Goal: Transaction & Acquisition: Purchase product/service

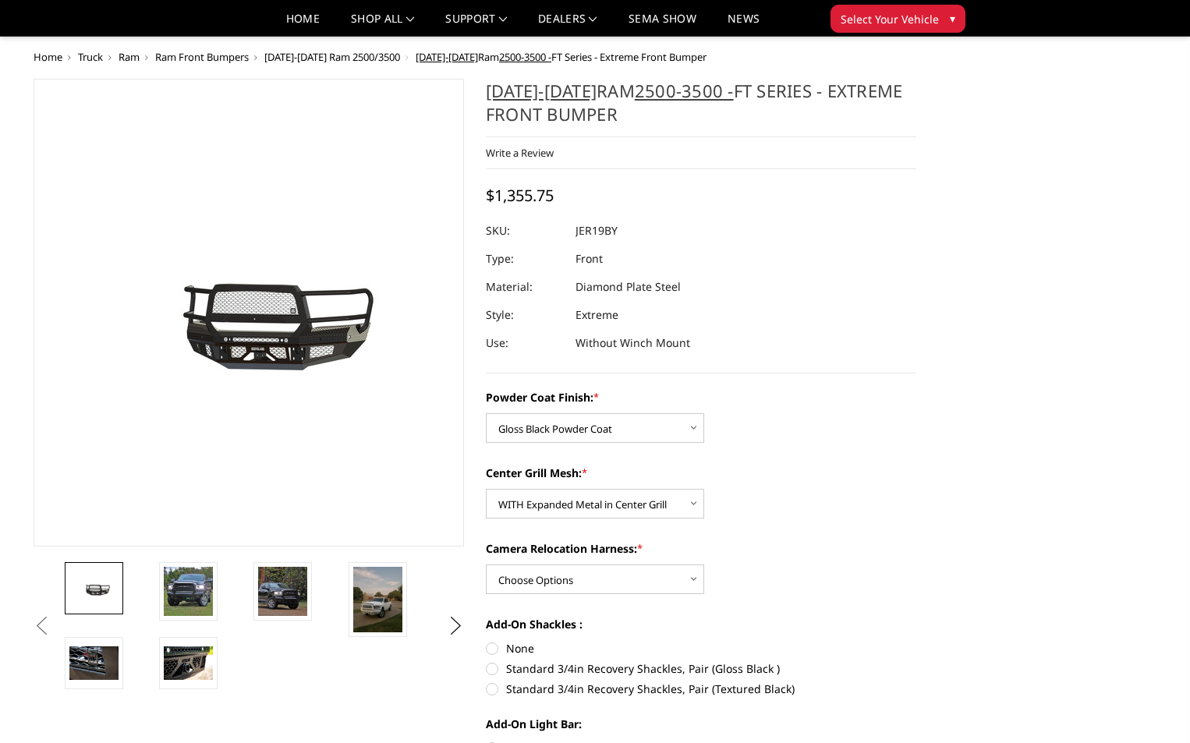
select select "3215"
select select "3217"
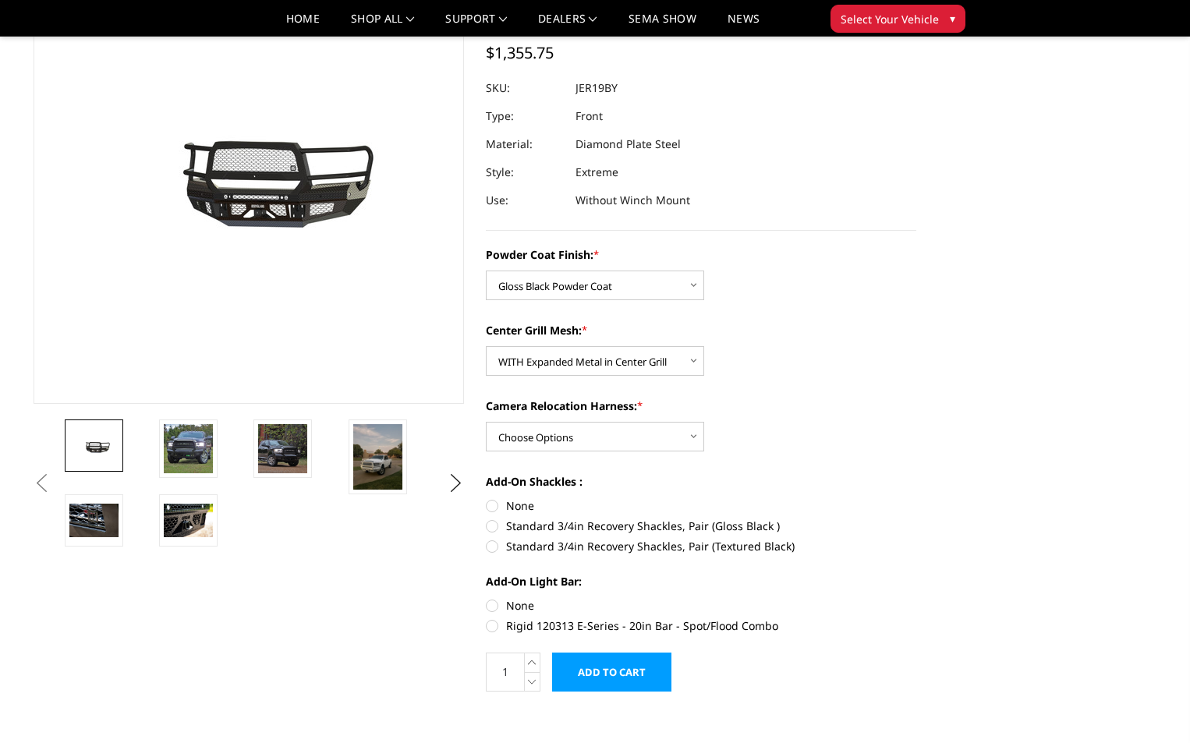
click at [686, 448] on select "Choose Options WITH Camera Relocation Harness WITHOUT Camera Relocation Harness" at bounding box center [595, 437] width 218 height 30
select select "3220"
click at [486, 422] on select "Choose Options WITH Camera Relocation Harness WITHOUT Camera Relocation Harness" at bounding box center [595, 437] width 218 height 30
drag, startPoint x: 1188, startPoint y: 210, endPoint x: 1196, endPoint y: 140, distance: 69.8
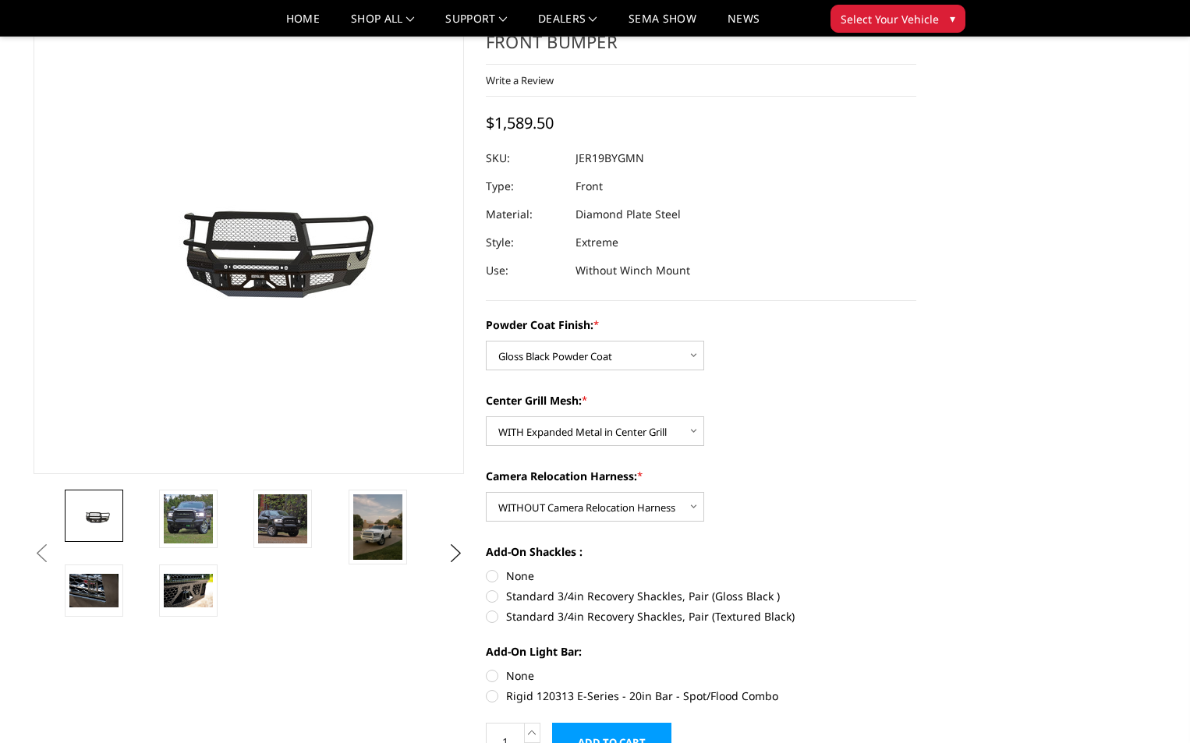
scroll to position [127, 0]
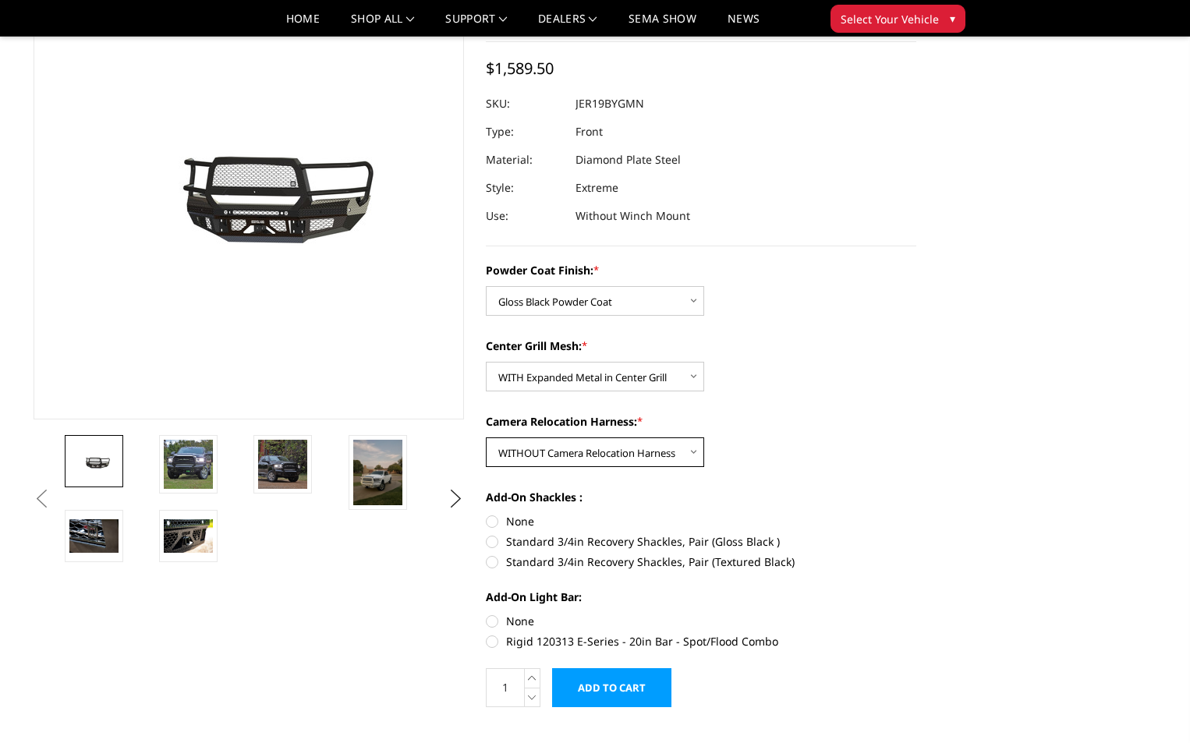
click at [667, 460] on select "Choose Options WITH Camera Relocation Harness WITHOUT Camera Relocation Harness" at bounding box center [595, 453] width 218 height 30
click at [771, 480] on div "Powder Coat Finish: * Choose Options Bare Metal Gloss Black Powder Coat Texture…" at bounding box center [701, 454] width 431 height 384
click at [690, 451] on select "Choose Options WITH Camera Relocation Harness WITHOUT Camera Relocation Harness" at bounding box center [595, 453] width 218 height 30
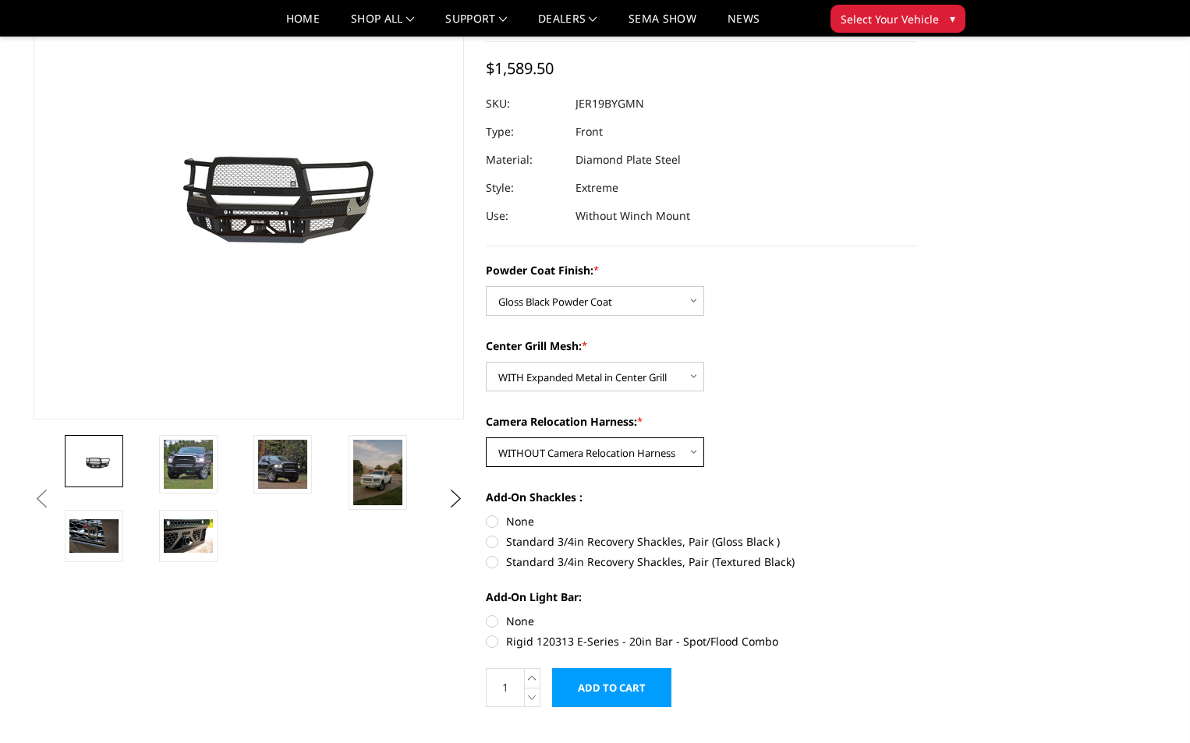
click at [486, 438] on select "Choose Options WITH Camera Relocation Harness WITHOUT Camera Relocation Harness" at bounding box center [595, 453] width 218 height 30
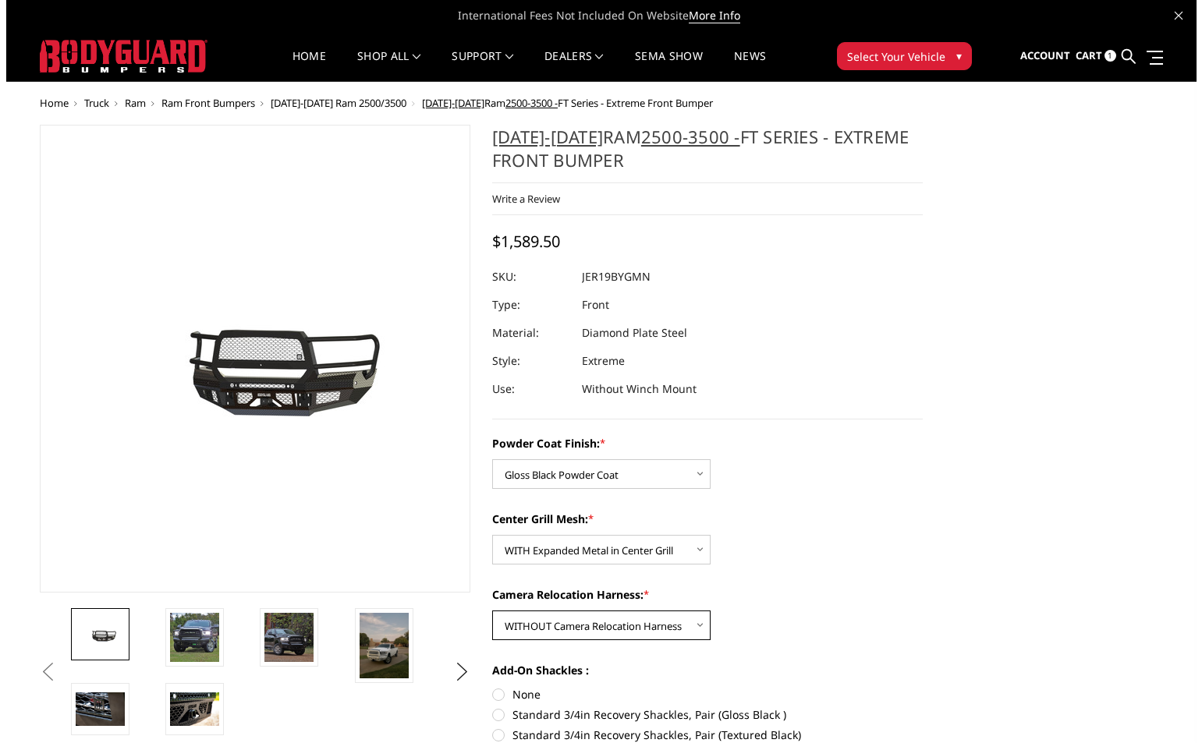
scroll to position [296, 0]
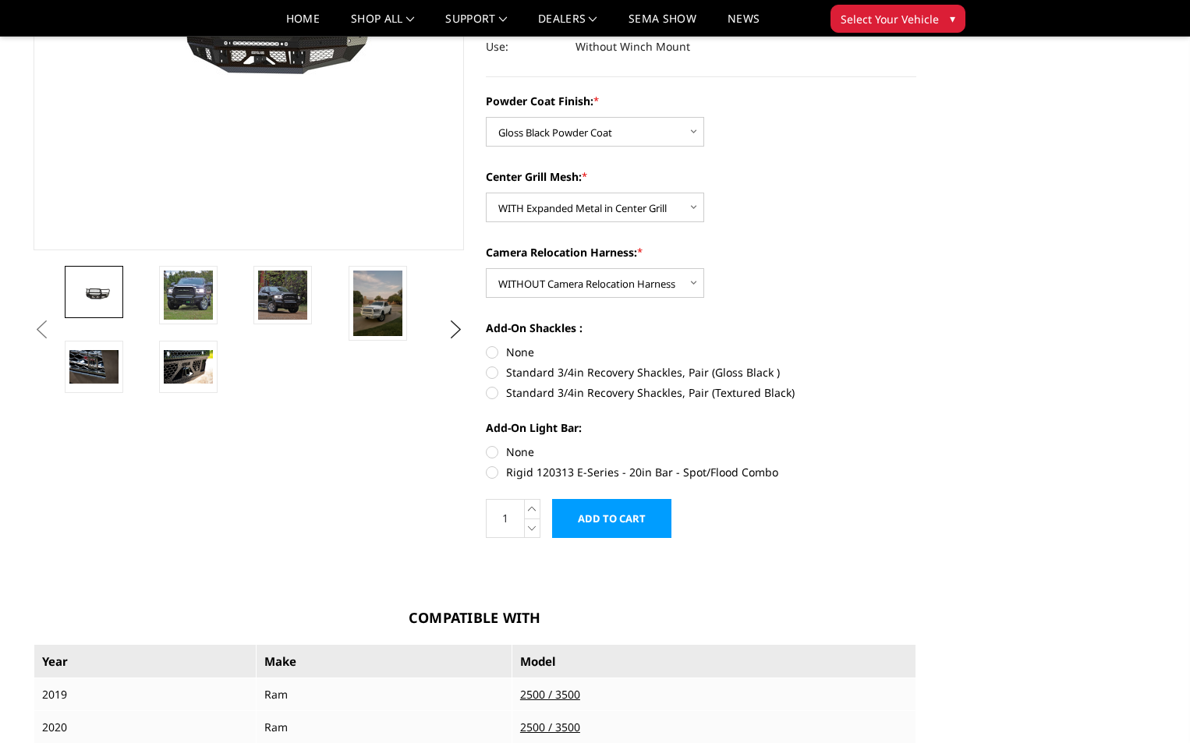
click at [625, 530] on input "Add to Cart" at bounding box center [611, 518] width 119 height 39
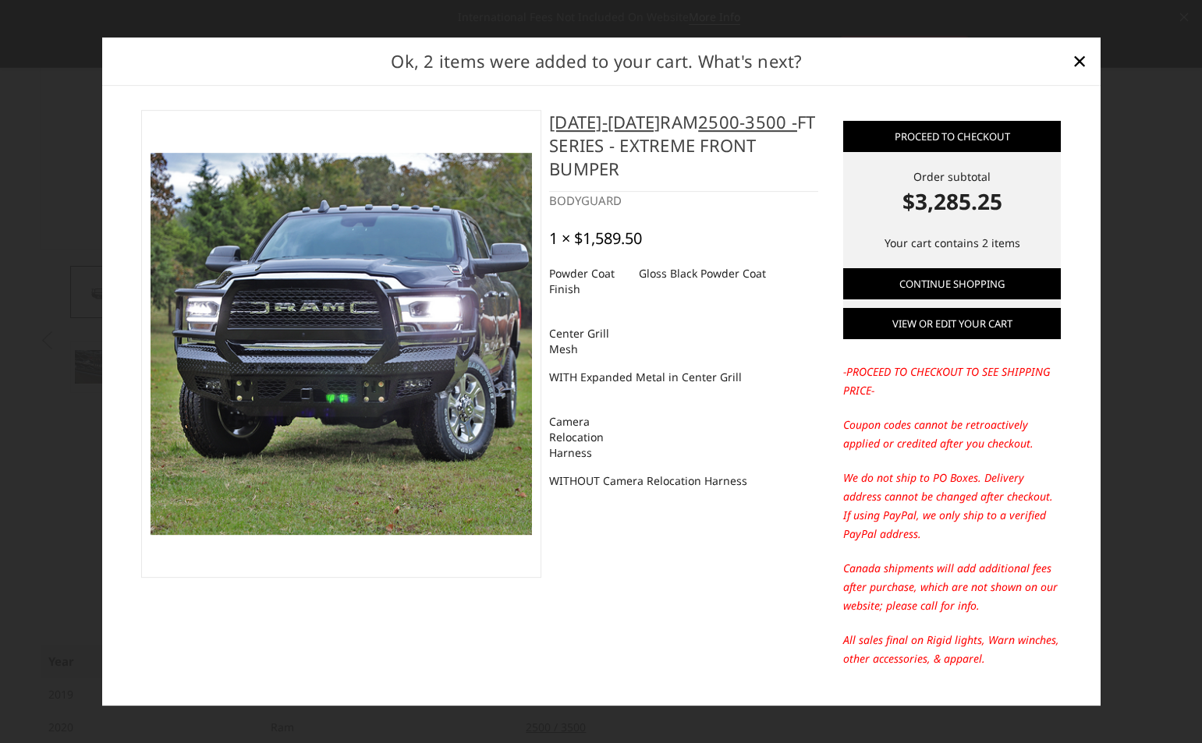
click at [966, 334] on link "View or edit your cart" at bounding box center [952, 323] width 218 height 31
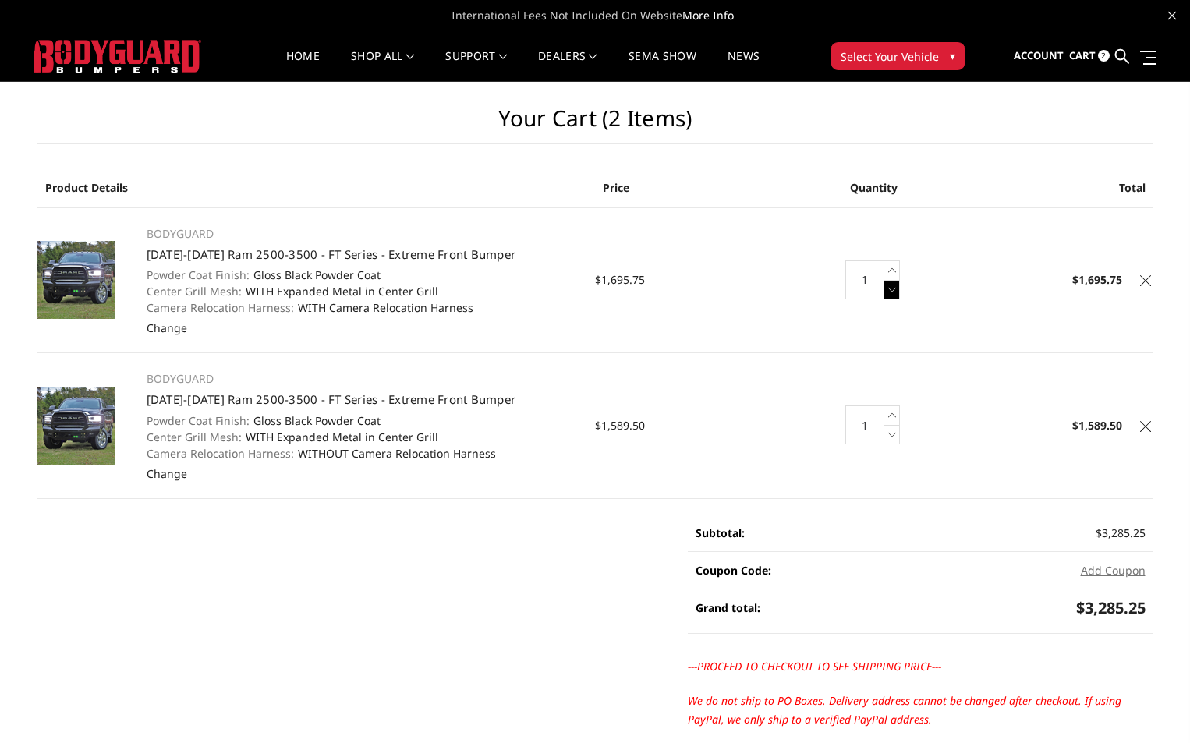
click at [897, 292] on icon at bounding box center [892, 289] width 16 height 19
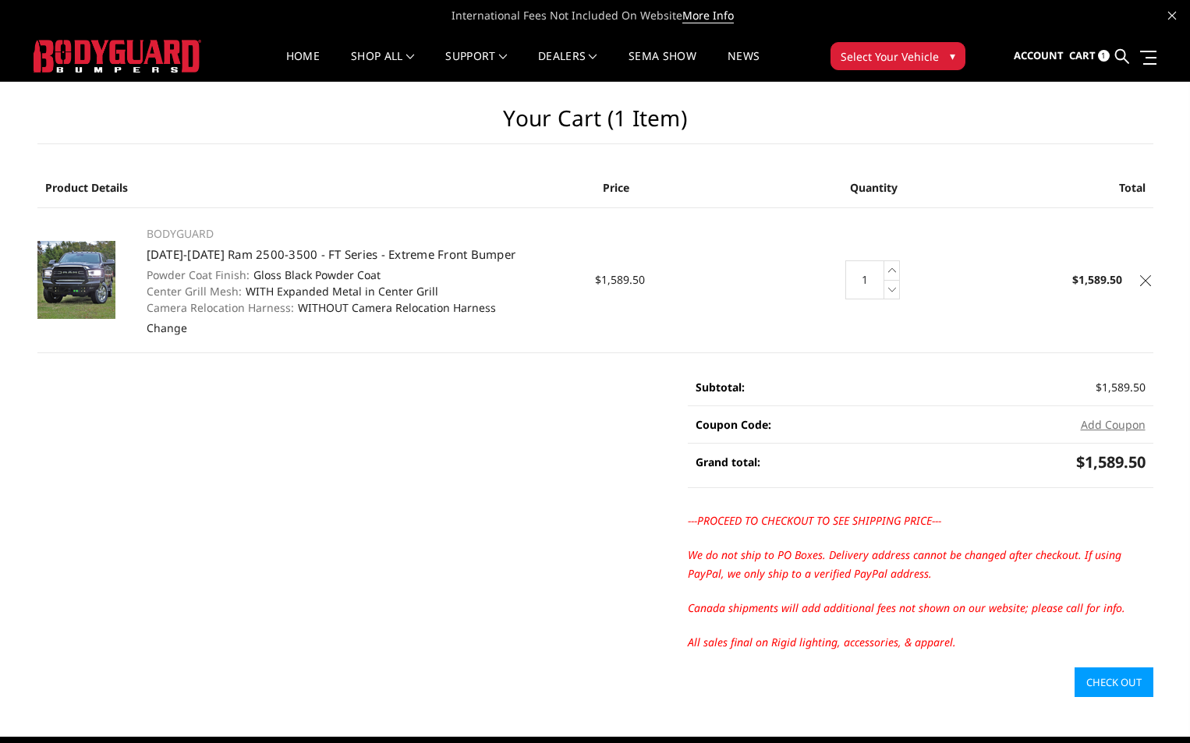
click at [1091, 672] on link "Check out" at bounding box center [1114, 683] width 79 height 30
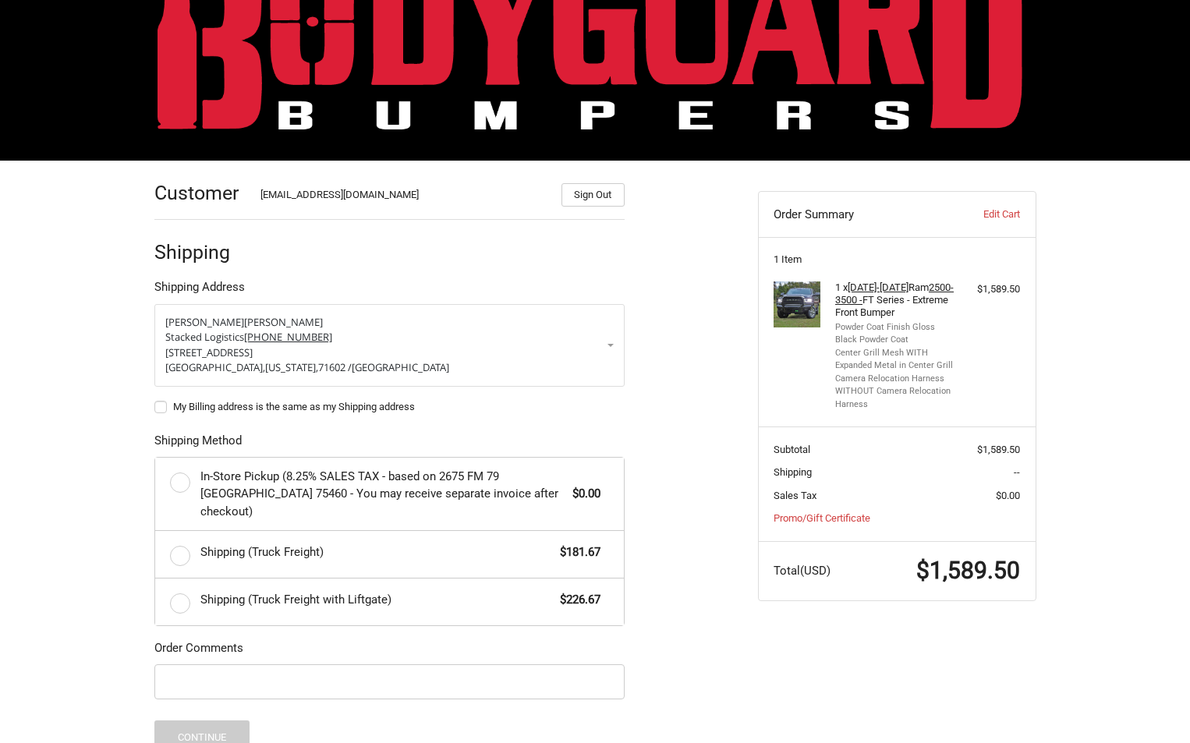
scroll to position [79, 0]
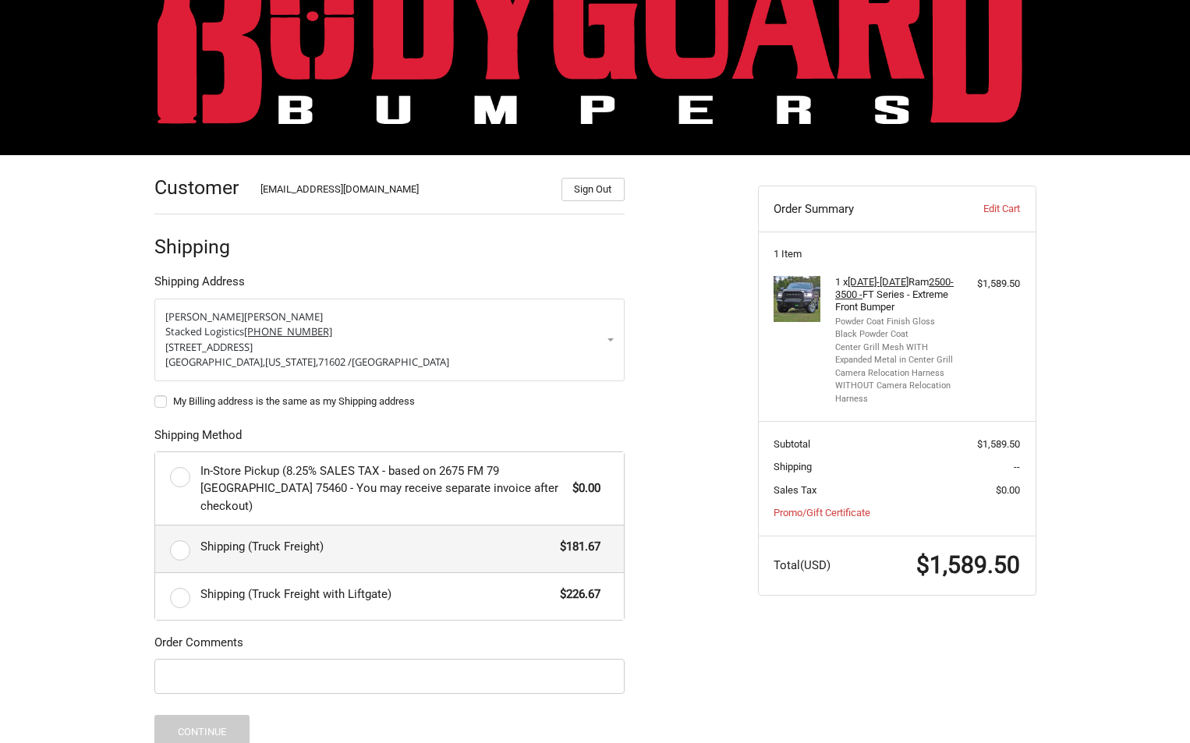
click at [182, 535] on label "Shipping (Truck Freight) $181.67" at bounding box center [389, 549] width 469 height 47
click at [156, 526] on input "Shipping (Truck Freight) $181.67" at bounding box center [155, 526] width 1 height 1
radio input "true"
click at [159, 402] on label "My Billing address is the same as my Shipping address" at bounding box center [389, 401] width 470 height 12
click at [155, 395] on input "My Billing address is the same as my Shipping address" at bounding box center [154, 394] width 1 height 1
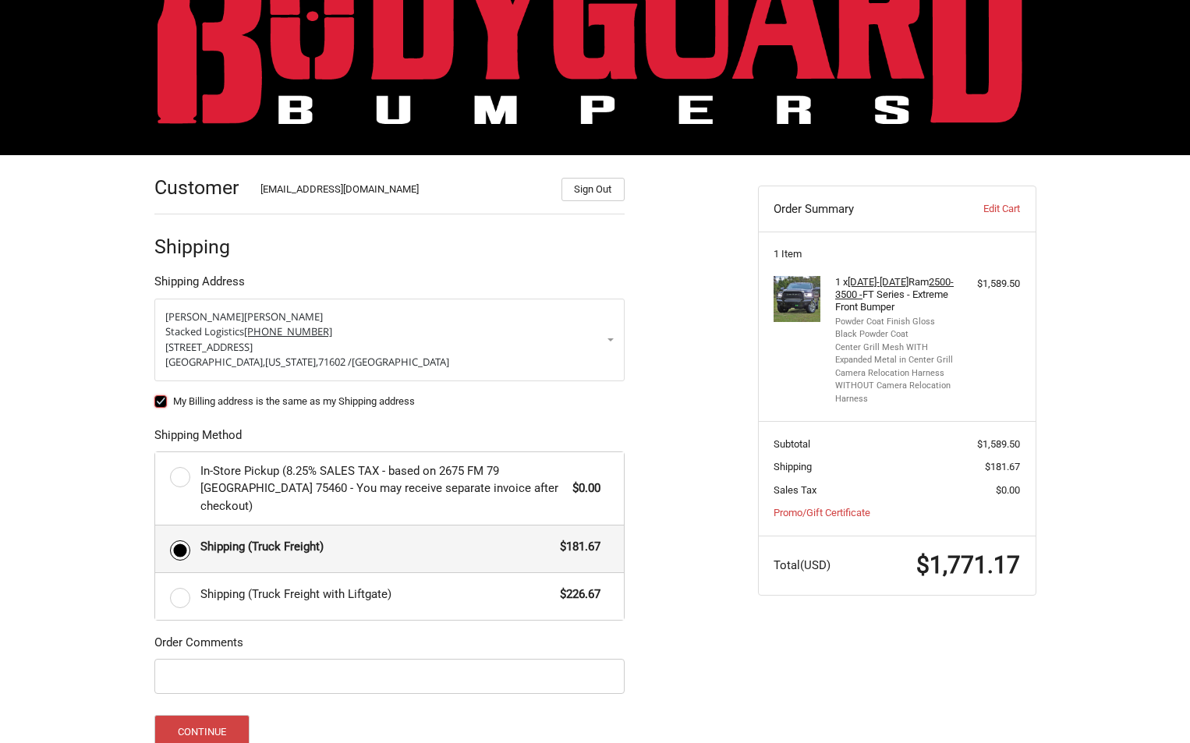
checkbox input "true"
click at [207, 716] on button "Continue" at bounding box center [202, 732] width 96 height 34
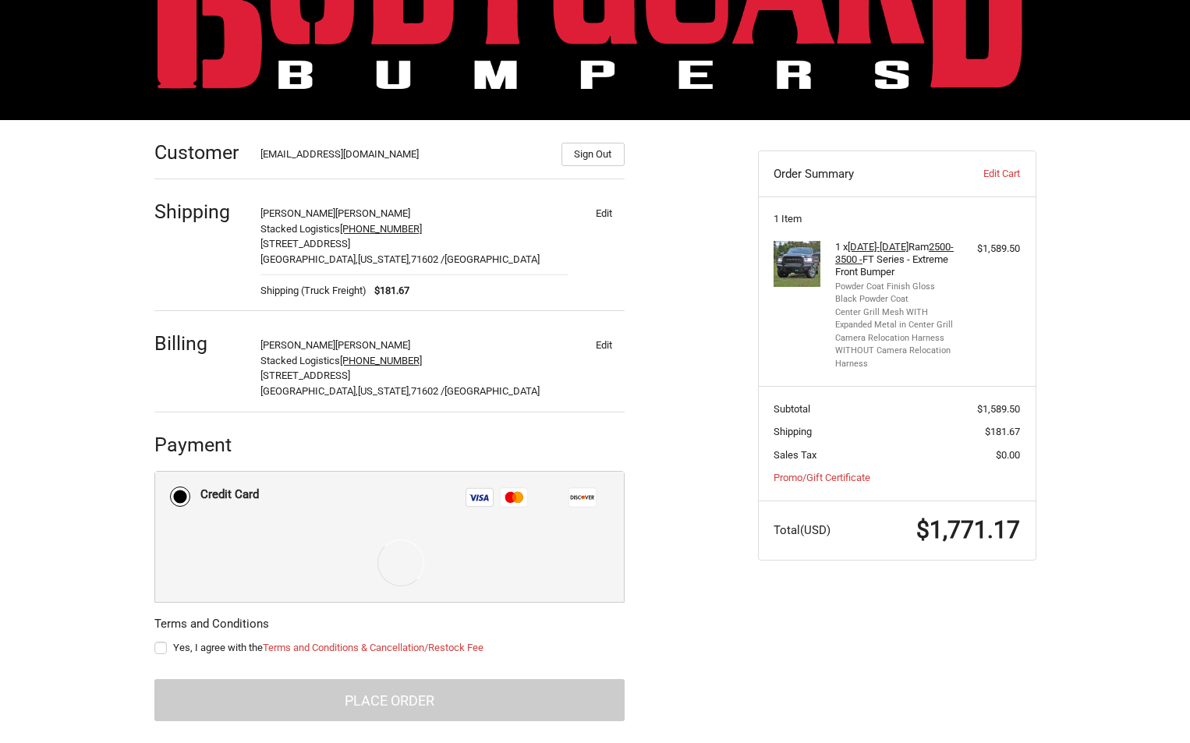
scroll to position [127, 0]
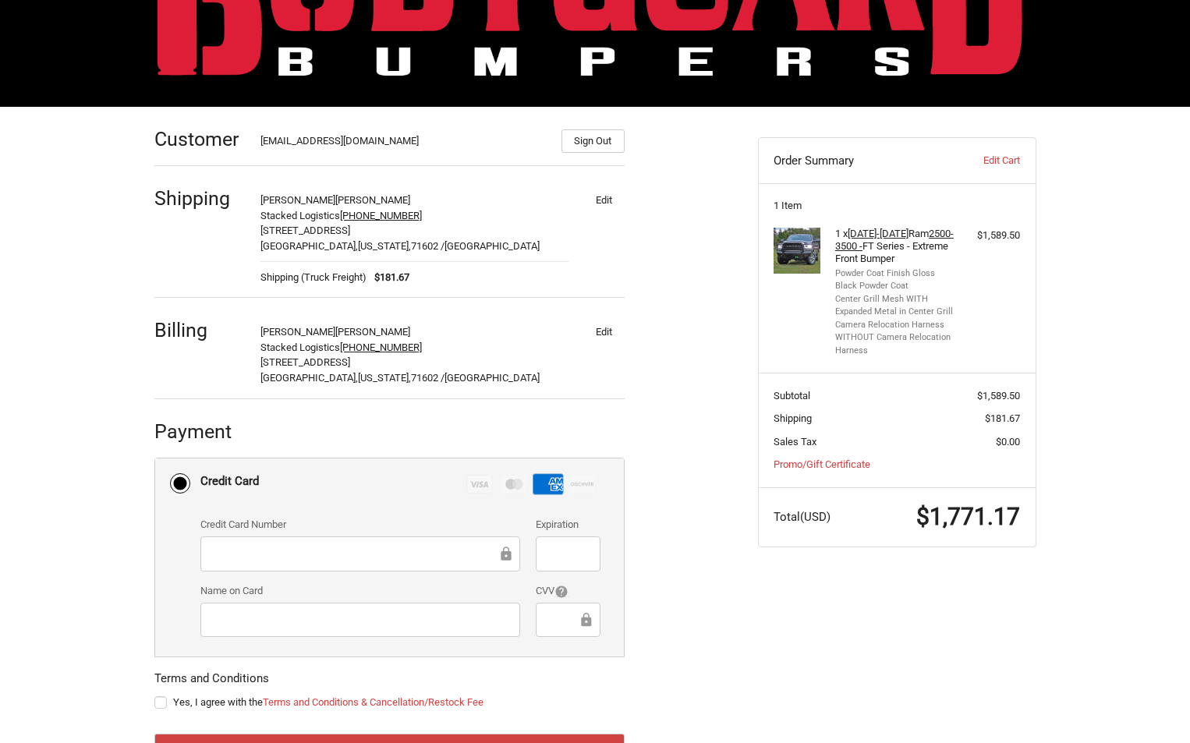
click at [551, 544] on div at bounding box center [568, 554] width 65 height 35
click at [578, 620] on iframe at bounding box center [562, 620] width 31 height 18
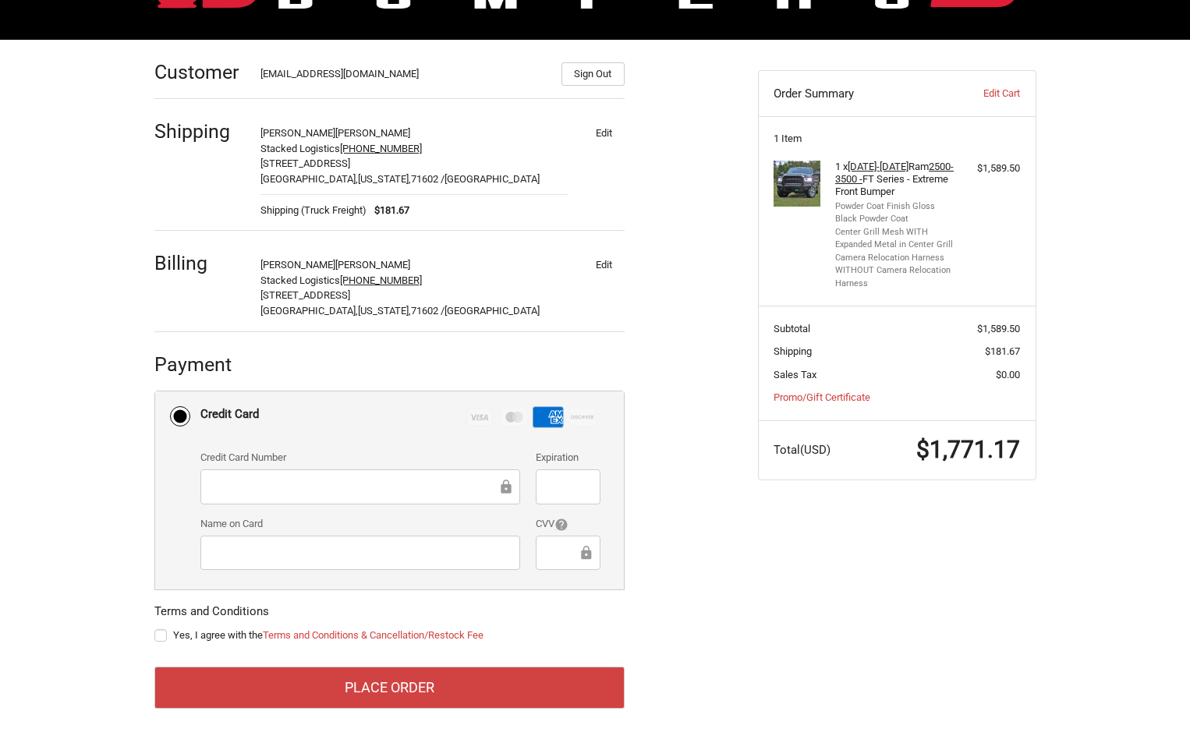
click at [158, 640] on label "Yes, I agree with the Terms and Conditions & Cancellation/Restock Fee" at bounding box center [389, 635] width 470 height 12
click at [155, 629] on input "Yes, I agree with the Terms and Conditions & Cancellation/Restock Fee" at bounding box center [154, 628] width 1 height 1
checkbox input "true"
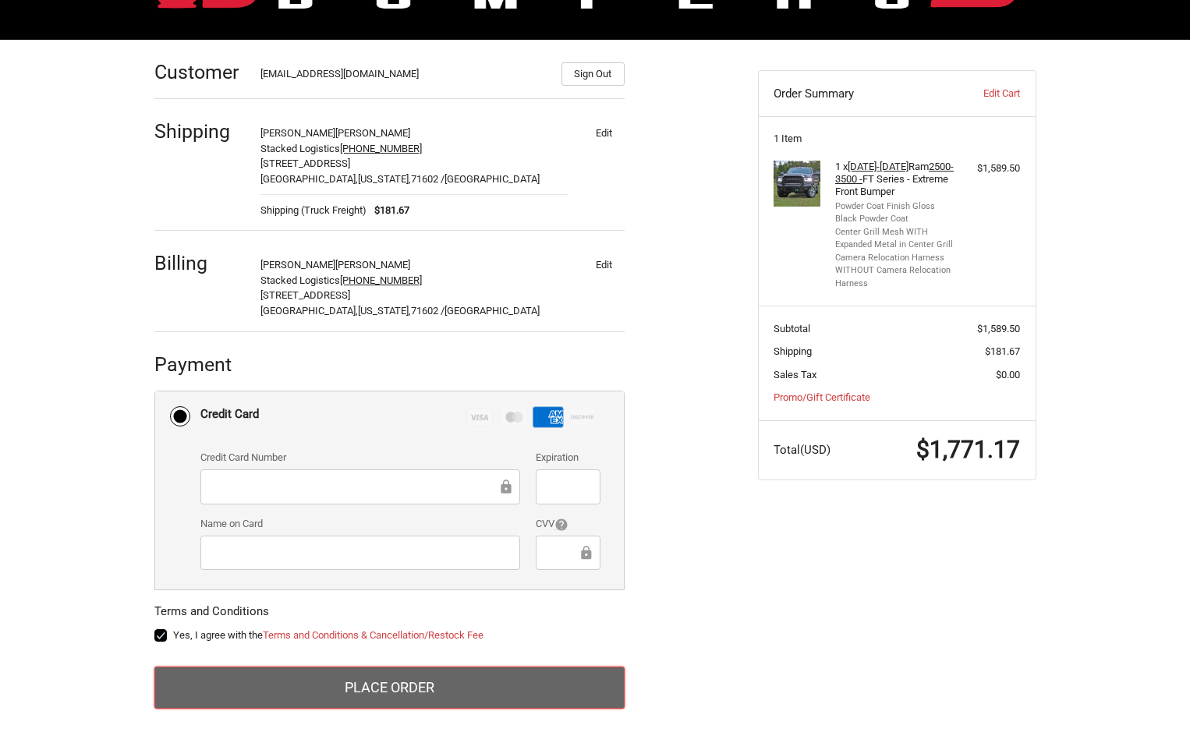
click at [257, 679] on button "Place Order" at bounding box center [389, 688] width 470 height 42
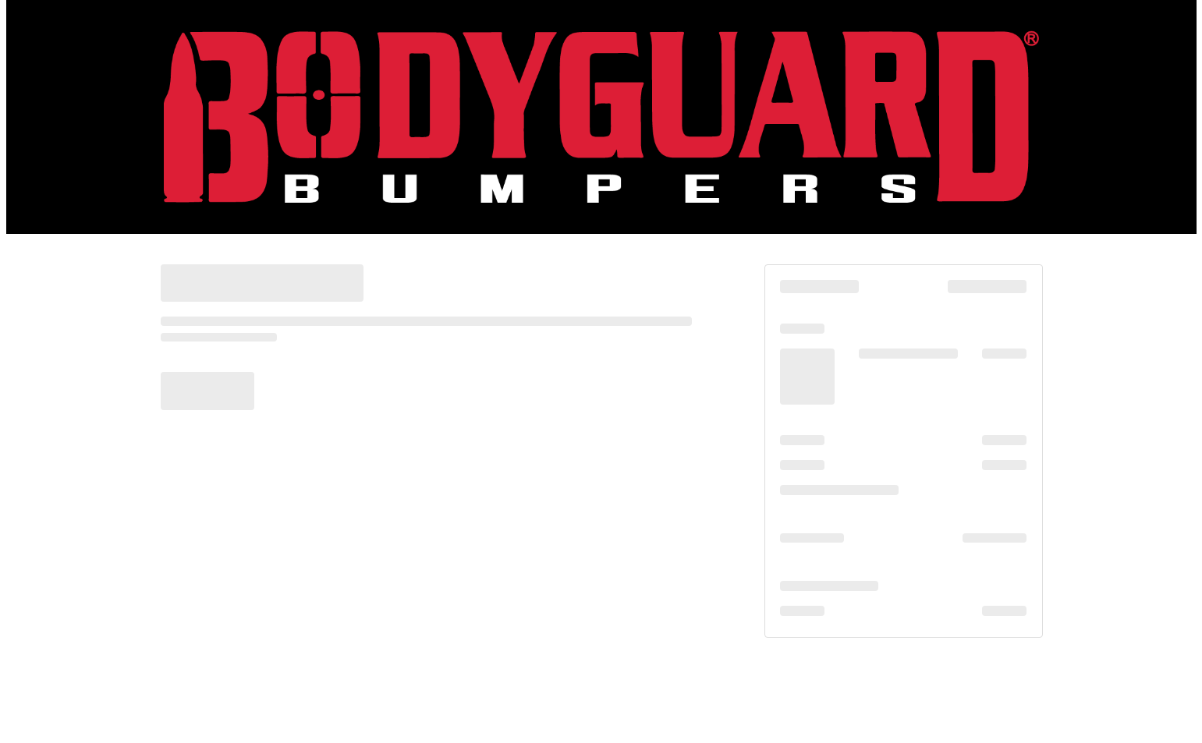
scroll to position [0, 0]
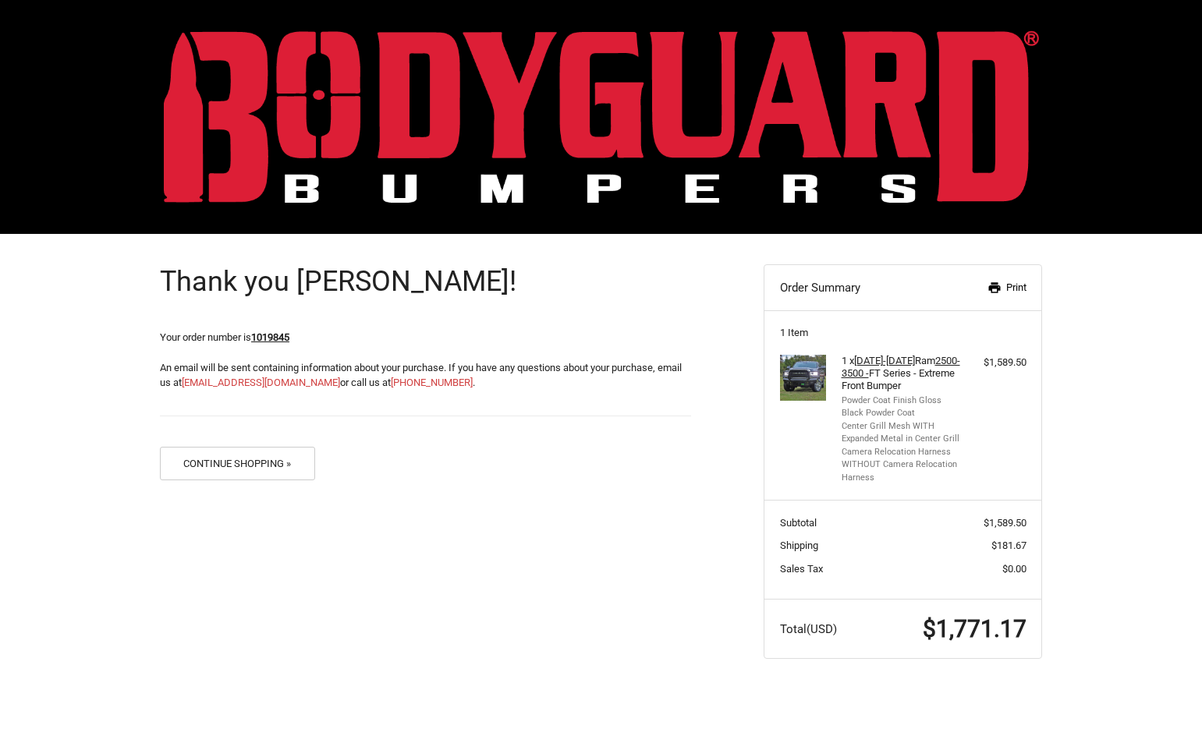
click at [1001, 290] on link "Print" at bounding box center [985, 288] width 80 height 16
